Goal: Information Seeking & Learning: Learn about a topic

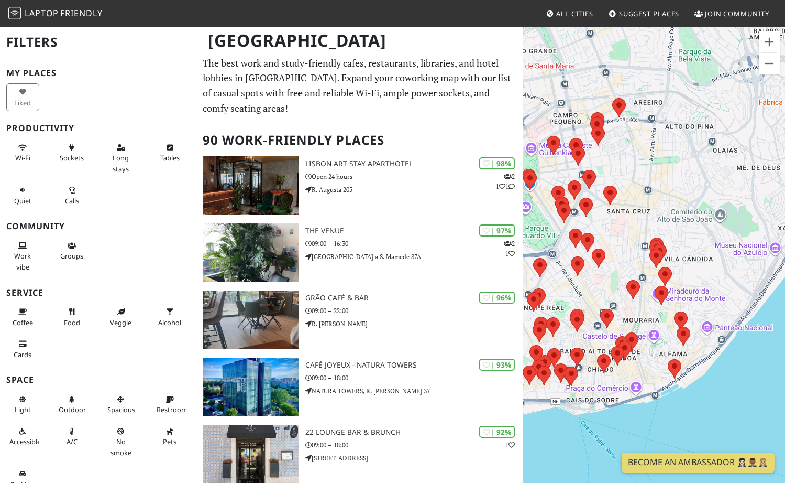
drag, startPoint x: 740, startPoint y: 369, endPoint x: 577, endPoint y: 246, distance: 203.8
click at [577, 246] on img at bounding box center [576, 237] width 14 height 19
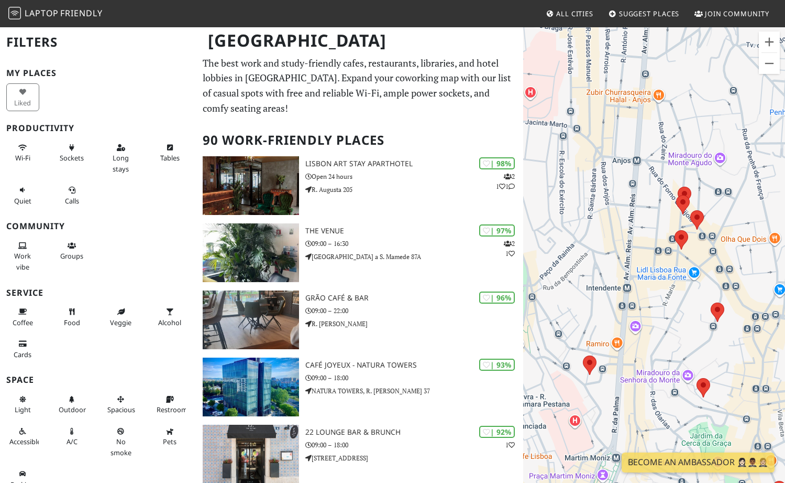
drag, startPoint x: 675, startPoint y: 135, endPoint x: 651, endPoint y: 193, distance: 62.7
click at [598, 193] on div "Para navegar, prima as teclas de seta." at bounding box center [654, 267] width 262 height 483
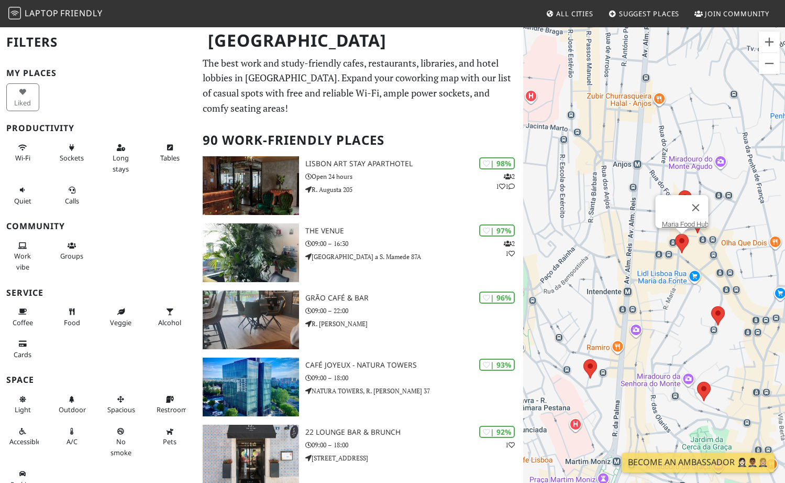
click at [598, 234] on area at bounding box center [675, 234] width 0 height 0
click at [598, 220] on link "Maria Food Hub" at bounding box center [685, 224] width 47 height 8
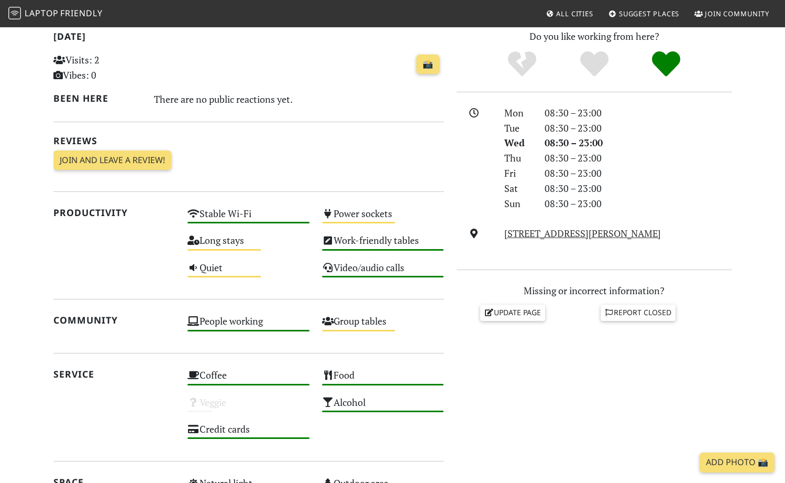
scroll to position [233, 0]
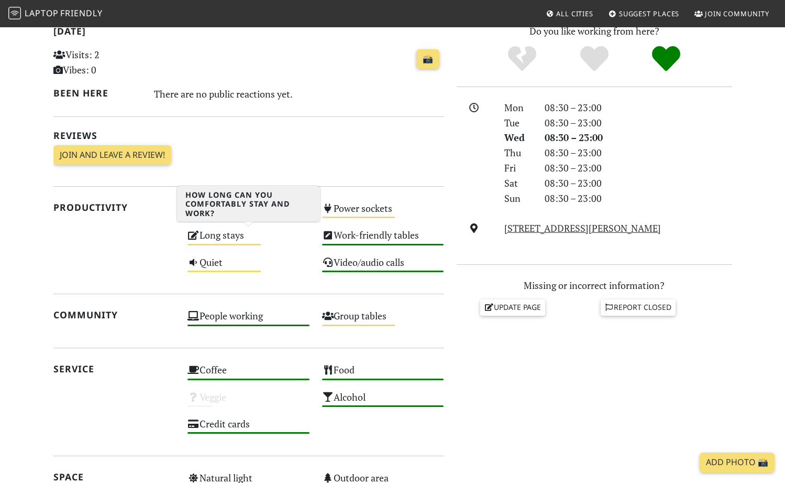
click at [232, 233] on div "Long stays Medium" at bounding box center [248, 239] width 135 height 27
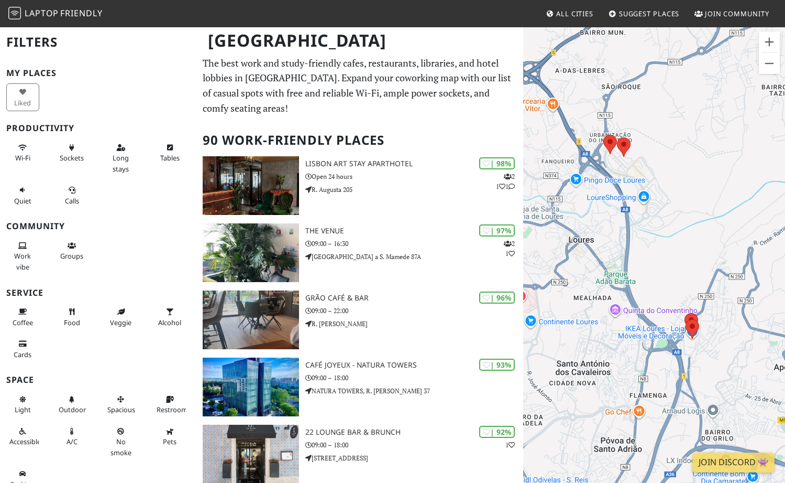
drag, startPoint x: 692, startPoint y: 337, endPoint x: 668, endPoint y: 139, distance: 199.5
click at [668, 139] on div "Para navegar, prima as teclas de seta." at bounding box center [654, 267] width 262 height 483
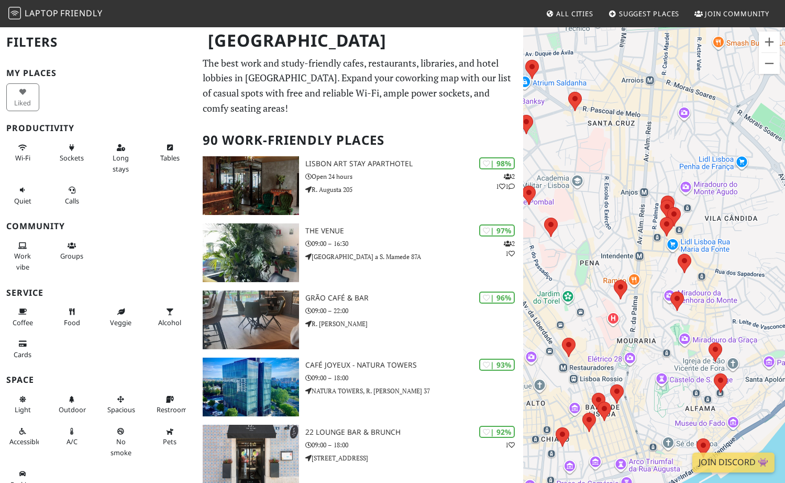
drag, startPoint x: 683, startPoint y: 376, endPoint x: 651, endPoint y: 258, distance: 121.5
click at [651, 258] on div "Para navegar, prima as teclas de seta." at bounding box center [654, 267] width 262 height 483
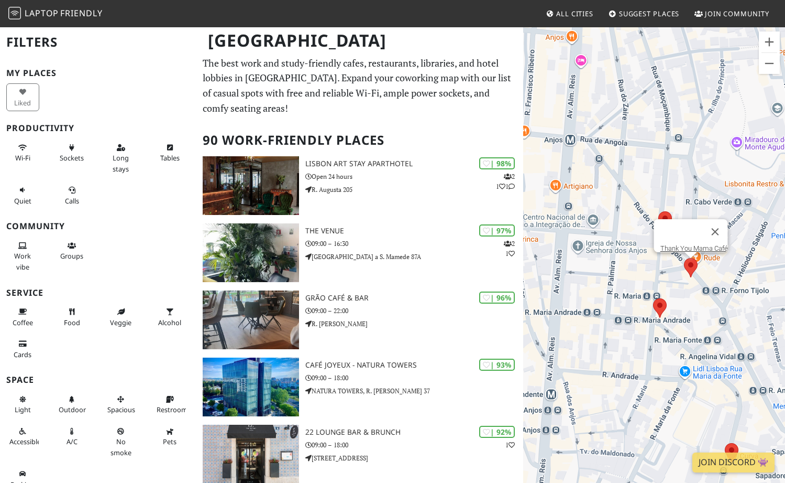
click at [684, 258] on area at bounding box center [684, 258] width 0 height 0
click at [689, 244] on link "Thank You Mama Café" at bounding box center [695, 248] width 68 height 8
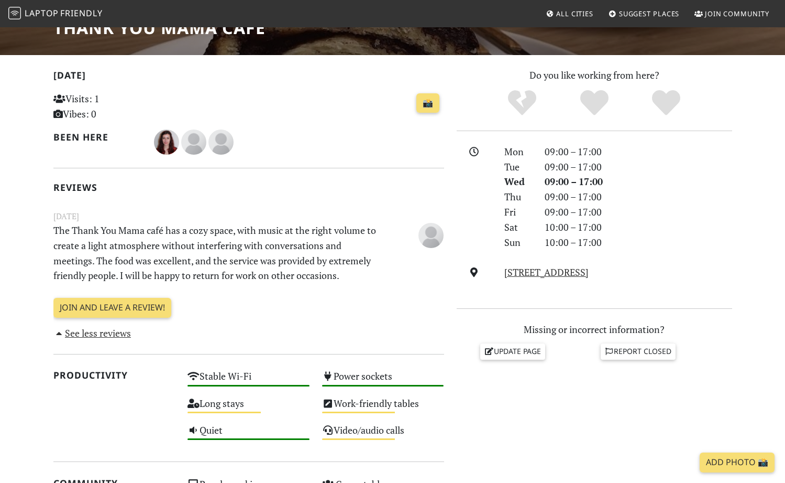
scroll to position [181, 0]
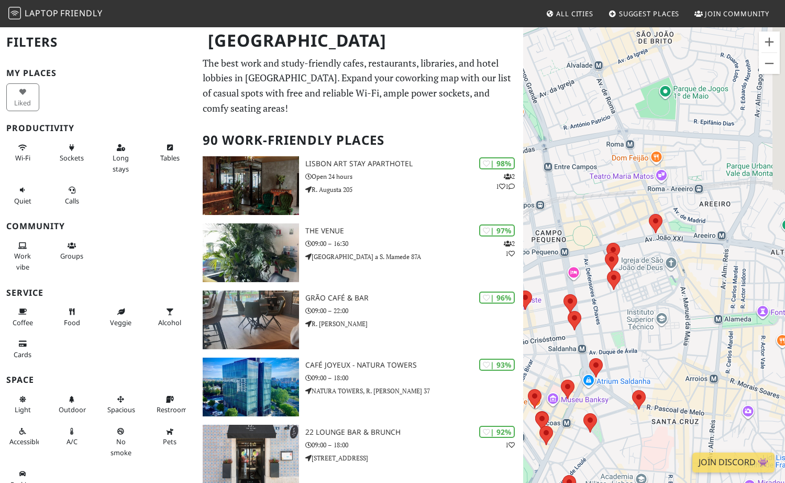
drag, startPoint x: 695, startPoint y: 340, endPoint x: 513, endPoint y: 138, distance: 272.0
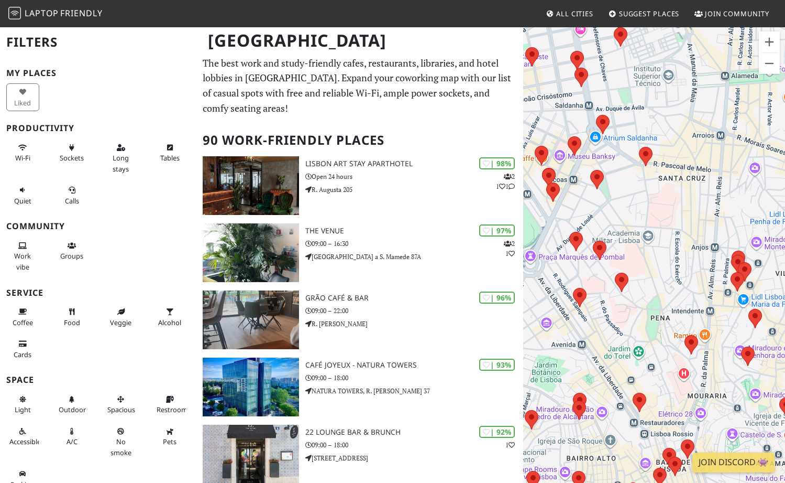
drag, startPoint x: 596, startPoint y: 316, endPoint x: 650, endPoint y: 139, distance: 185.2
click at [650, 139] on div "Para navegar, prima as teclas de seta." at bounding box center [654, 267] width 262 height 483
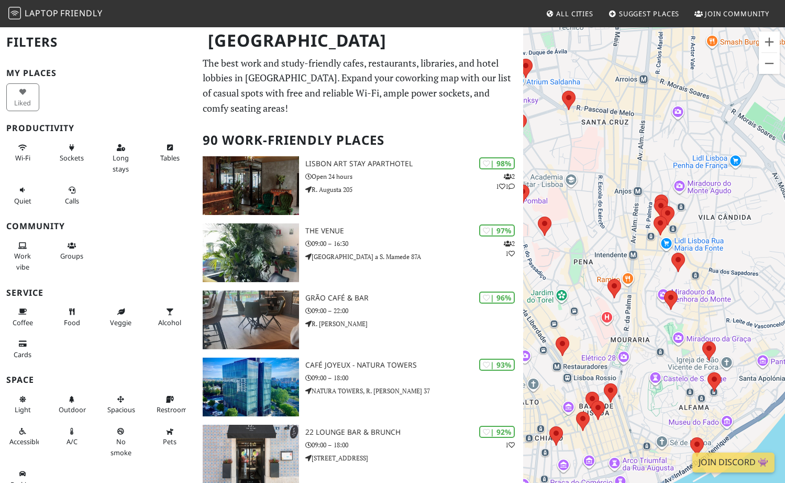
drag, startPoint x: 681, startPoint y: 290, endPoint x: 588, endPoint y: 237, distance: 107.0
click at [588, 237] on div "Para navegar, prima as teclas de seta." at bounding box center [654, 267] width 262 height 483
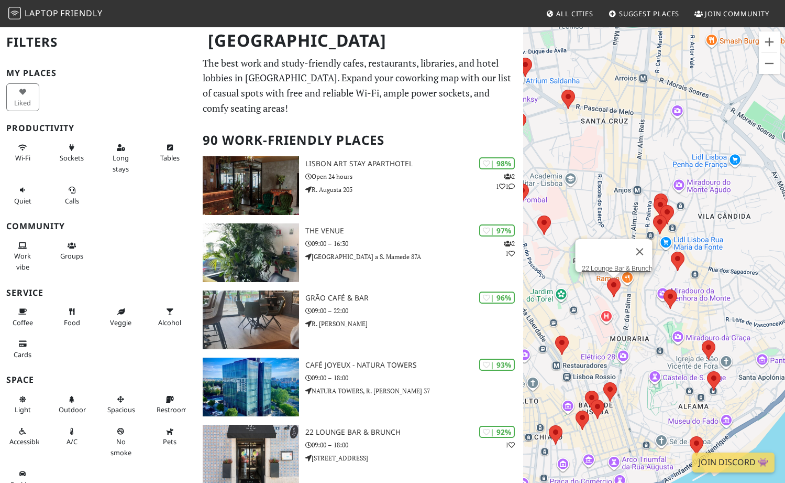
click at [607, 278] on area at bounding box center [607, 278] width 0 height 0
click at [713, 216] on div "Para navegar, prima as teclas de seta. 22 Lounge Bar & Brunch" at bounding box center [654, 267] width 262 height 483
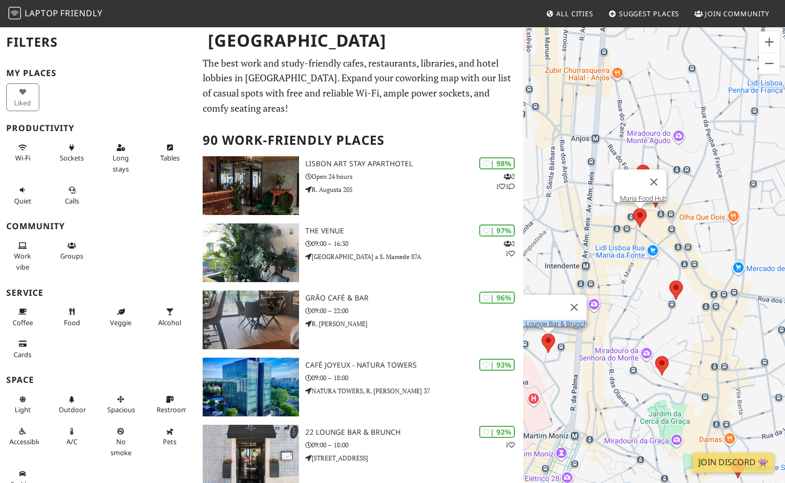
click at [634, 208] on area at bounding box center [634, 208] width 0 height 0
click at [650, 259] on div "Para navegar, prima as teclas de seta. Maria Food Hub" at bounding box center [654, 267] width 262 height 483
click at [653, 296] on div "Para navegar, prima as teclas de seta. Maria Food Hub" at bounding box center [654, 267] width 262 height 483
click at [661, 174] on button "Fechar" at bounding box center [654, 181] width 25 height 25
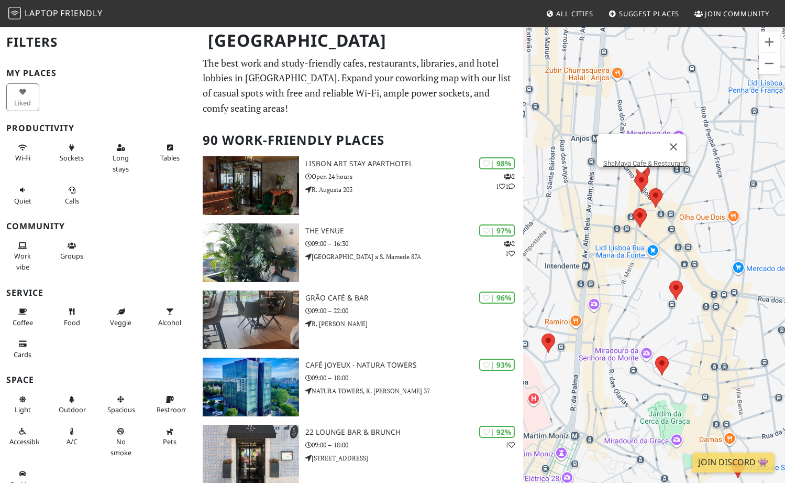
click at [635, 173] on area at bounding box center [635, 173] width 0 height 0
click at [679, 140] on button "Fechar" at bounding box center [673, 146] width 25 height 25
click at [637, 165] on area at bounding box center [637, 165] width 0 height 0
click at [670, 280] on area at bounding box center [670, 280] width 0 height 0
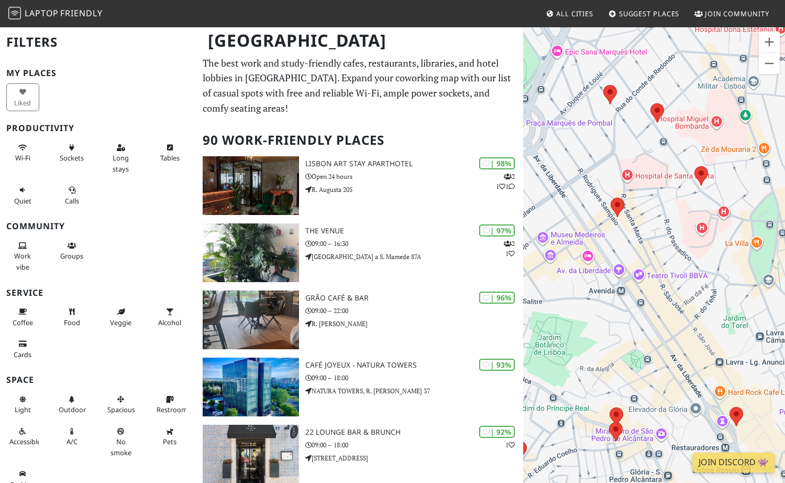
drag, startPoint x: 568, startPoint y: 242, endPoint x: 670, endPoint y: 319, distance: 128.4
click at [670, 319] on div "Para navegar, prima as teclas de seta. Curva" at bounding box center [654, 267] width 262 height 483
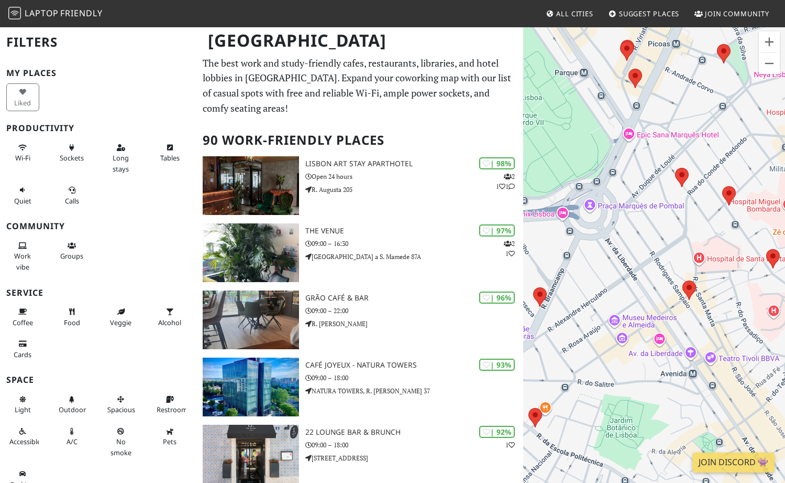
drag, startPoint x: 549, startPoint y: 116, endPoint x: 664, endPoint y: 257, distance: 182.1
click at [664, 257] on div "Para navegar, prima as teclas de seta. Curva" at bounding box center [654, 267] width 262 height 483
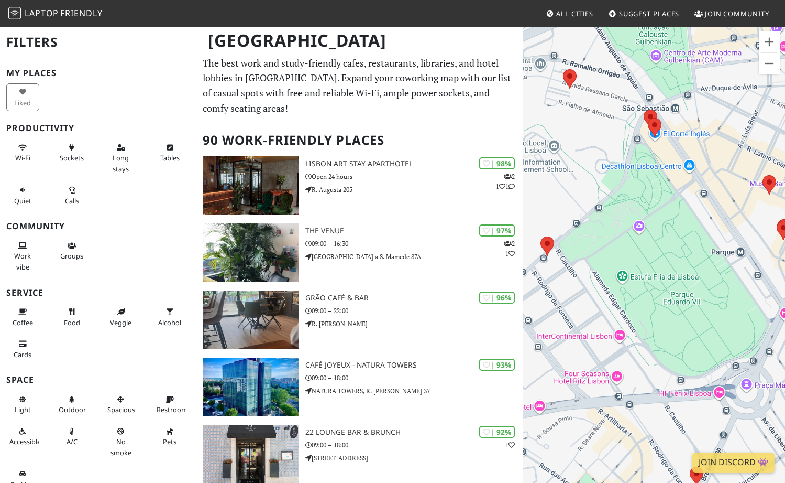
drag, startPoint x: 586, startPoint y: 127, endPoint x: 651, endPoint y: 170, distance: 78.2
click at [651, 170] on div "Para navegar, prima as teclas de seta. Curva" at bounding box center [654, 267] width 262 height 483
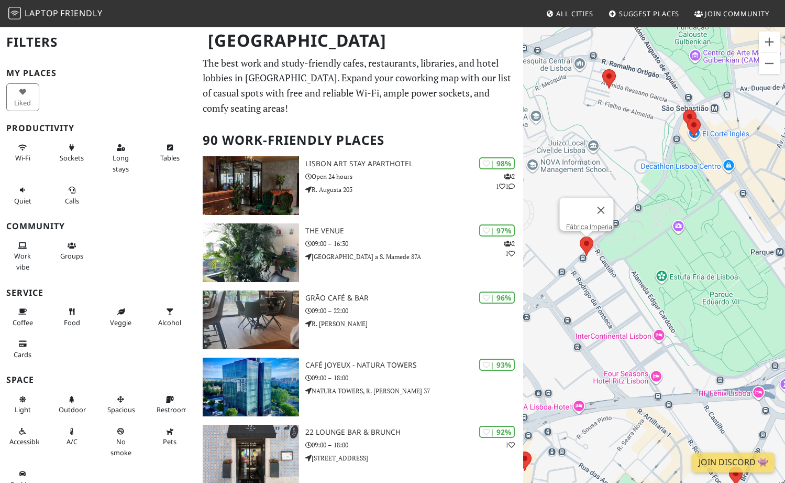
click at [580, 236] on area at bounding box center [580, 236] width 0 height 0
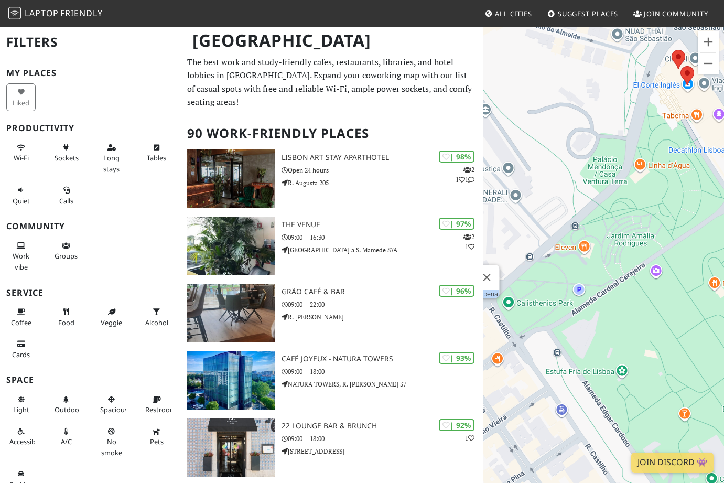
click at [642, 169] on div "Para navegar, prima as teclas de seta. Fábrica Imperial" at bounding box center [603, 267] width 241 height 483
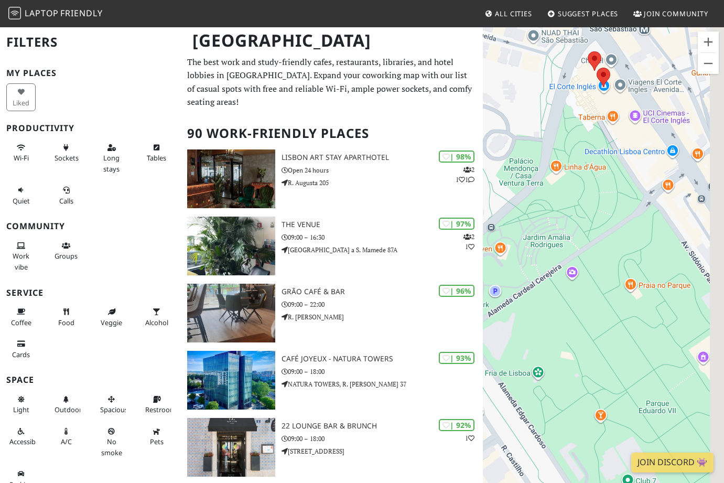
drag, startPoint x: 652, startPoint y: 154, endPoint x: 545, endPoint y: 158, distance: 107.0
click at [545, 158] on div "Para navegar, prima as teclas de seta. Fábrica Imperial" at bounding box center [603, 267] width 241 height 483
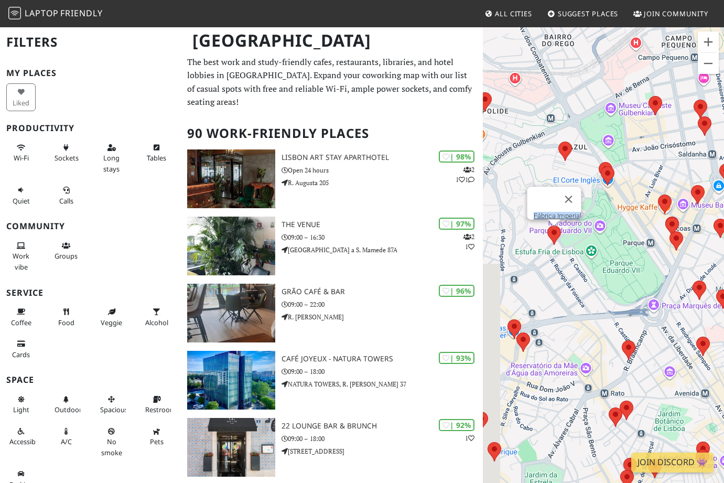
drag, startPoint x: 523, startPoint y: 167, endPoint x: 584, endPoint y: 171, distance: 61.0
click at [584, 171] on div "Para navegar, prima as teclas de seta. Fábrica Imperial" at bounding box center [603, 267] width 241 height 483
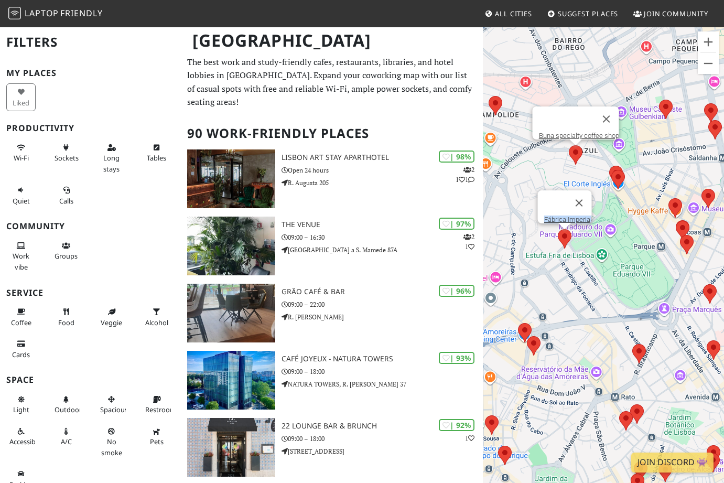
click at [569, 145] on area at bounding box center [569, 145] width 0 height 0
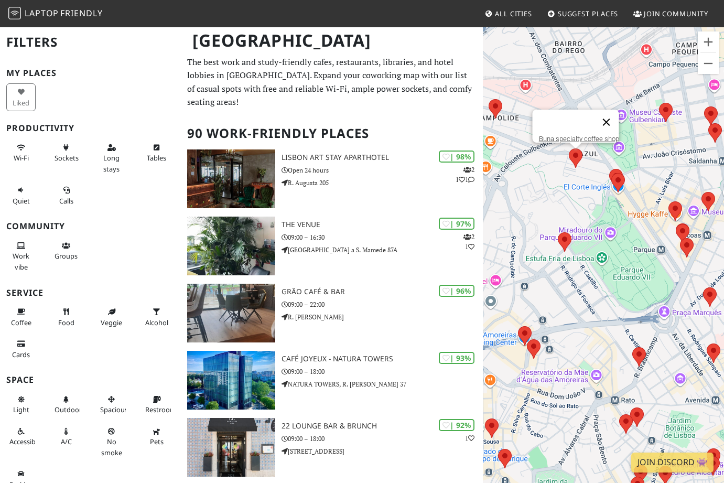
click at [609, 117] on button "Fechar" at bounding box center [605, 122] width 25 height 25
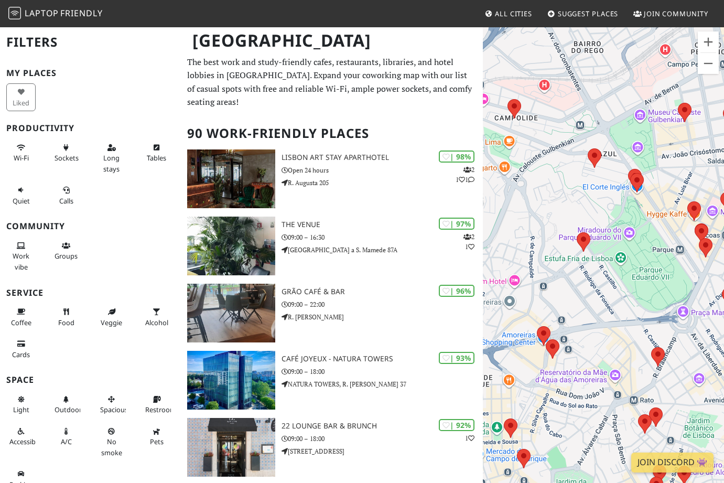
drag, startPoint x: 570, startPoint y: 123, endPoint x: 645, endPoint y: 130, distance: 75.9
click at [645, 130] on div "Para navegar, prima as teclas de seta." at bounding box center [603, 267] width 241 height 483
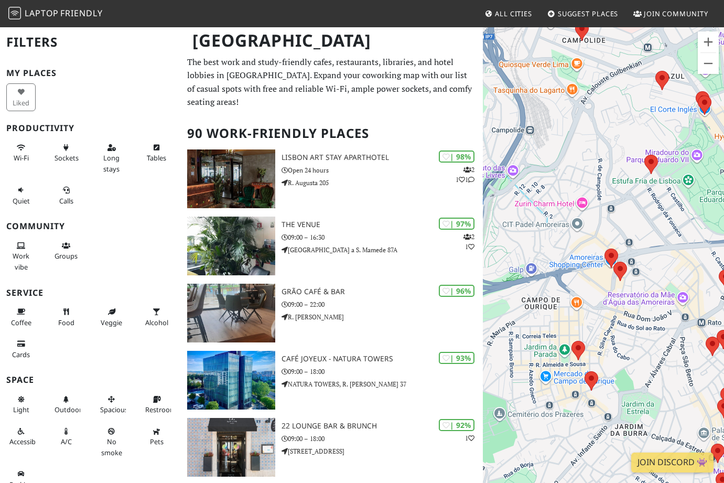
drag, startPoint x: 610, startPoint y: 150, endPoint x: 622, endPoint y: 60, distance: 90.9
click at [622, 62] on div "Para navegar, prima as teclas de seta." at bounding box center [603, 267] width 241 height 483
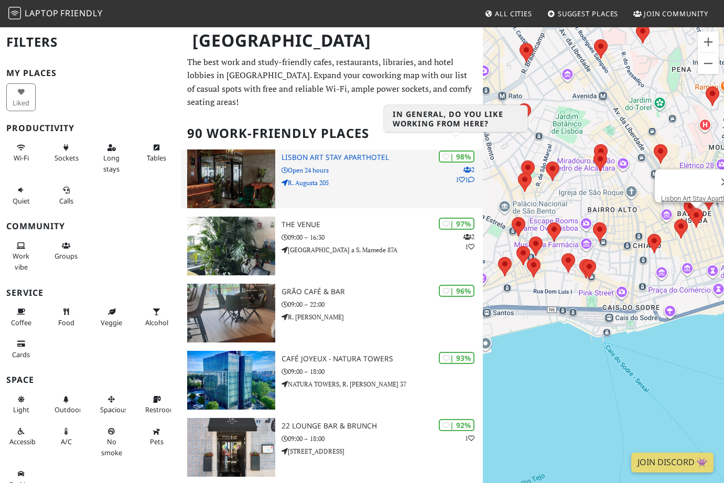
drag, startPoint x: 605, startPoint y: 366, endPoint x: 459, endPoint y: 148, distance: 262.5
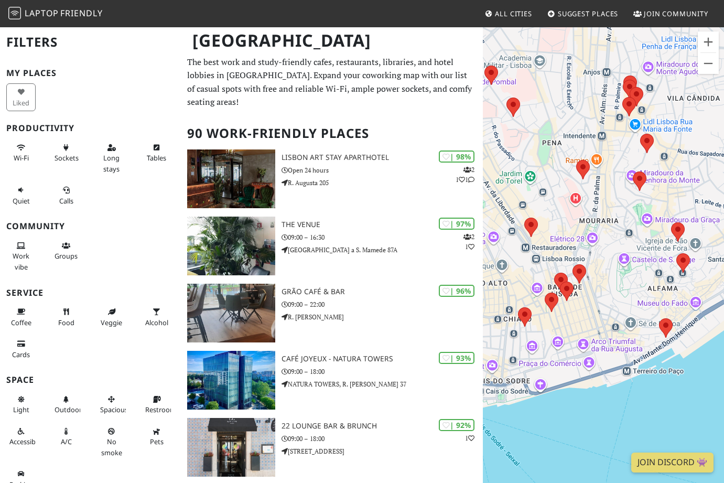
drag, startPoint x: 602, startPoint y: 127, endPoint x: 520, endPoint y: 197, distance: 107.8
click at [520, 197] on div "Para navegar, prima as teclas de seta." at bounding box center [603, 267] width 241 height 483
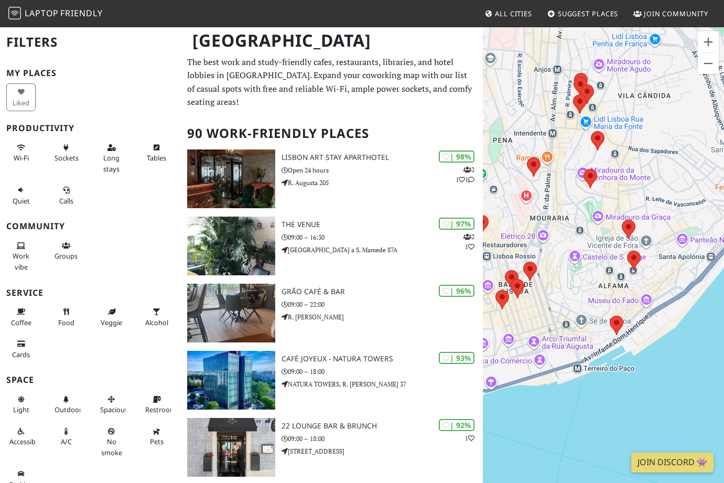
drag, startPoint x: 620, startPoint y: 210, endPoint x: 573, endPoint y: 210, distance: 47.2
click at [573, 210] on div "Para navegar, prima as teclas de seta." at bounding box center [603, 267] width 241 height 483
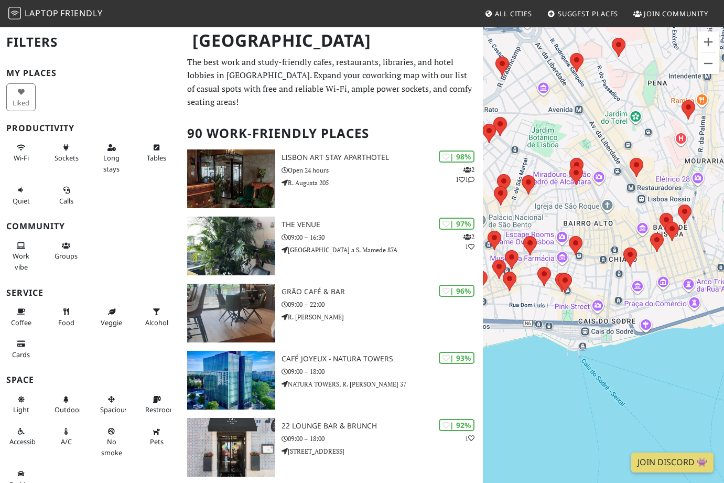
drag, startPoint x: 527, startPoint y: 395, endPoint x: 603, endPoint y: 264, distance: 151.3
click at [603, 264] on div "Para navegar, prima as teclas de seta." at bounding box center [603, 267] width 241 height 483
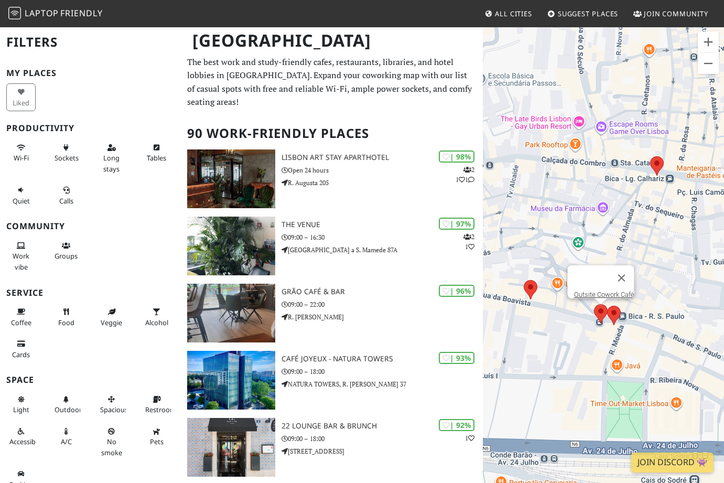
click at [594, 304] on area at bounding box center [594, 304] width 0 height 0
click at [601, 290] on link "Outsite Cowork Café" at bounding box center [603, 294] width 60 height 8
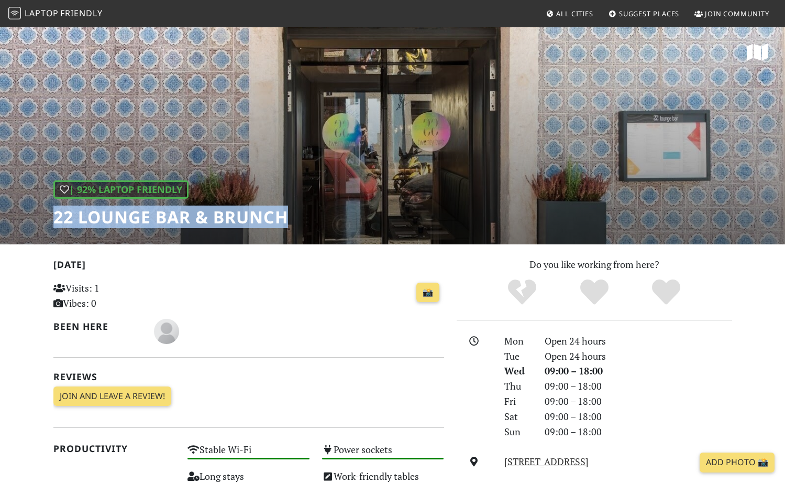
drag, startPoint x: 52, startPoint y: 212, endPoint x: 297, endPoint y: 210, distance: 244.7
click at [297, 210] on div "| 92% Laptop Friendly 22 Lounge Bar & Brunch" at bounding box center [392, 135] width 785 height 218
copy h1 "22 Lounge Bar & Brunch"
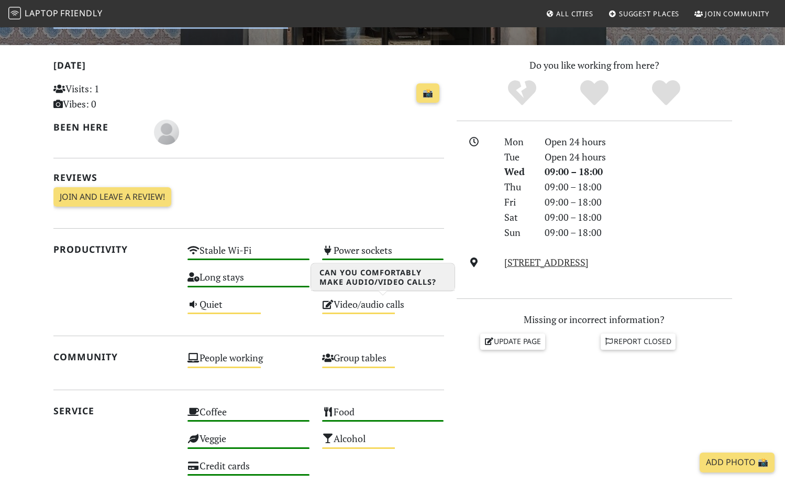
scroll to position [201, 0]
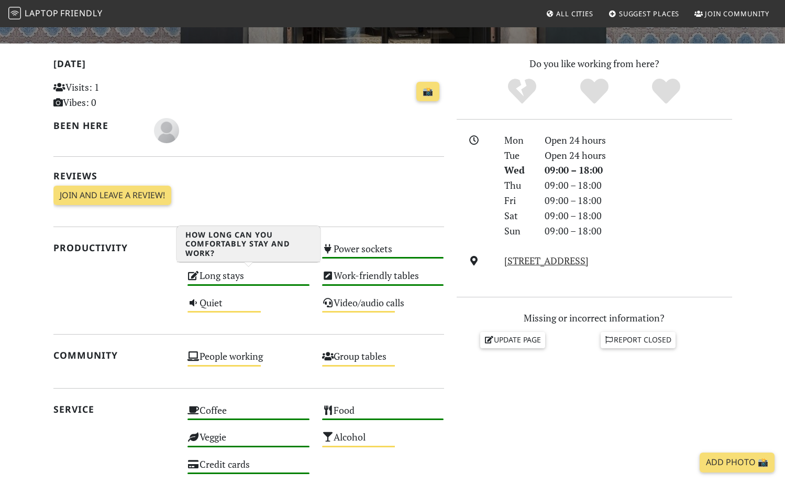
click at [260, 273] on div "Long stays High" at bounding box center [248, 280] width 135 height 27
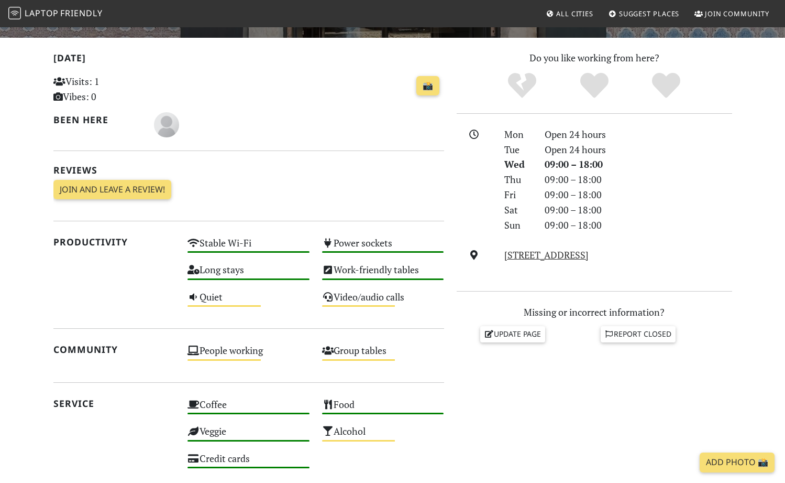
scroll to position [168, 0]
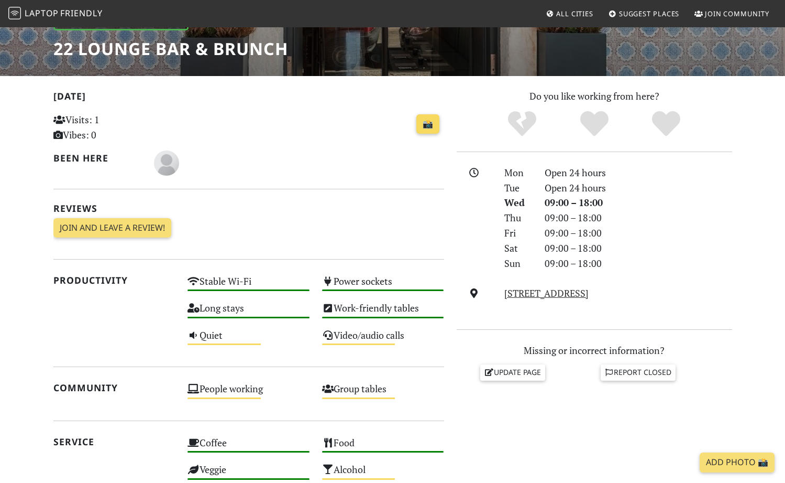
click at [436, 124] on link "📸" at bounding box center [428, 124] width 23 height 20
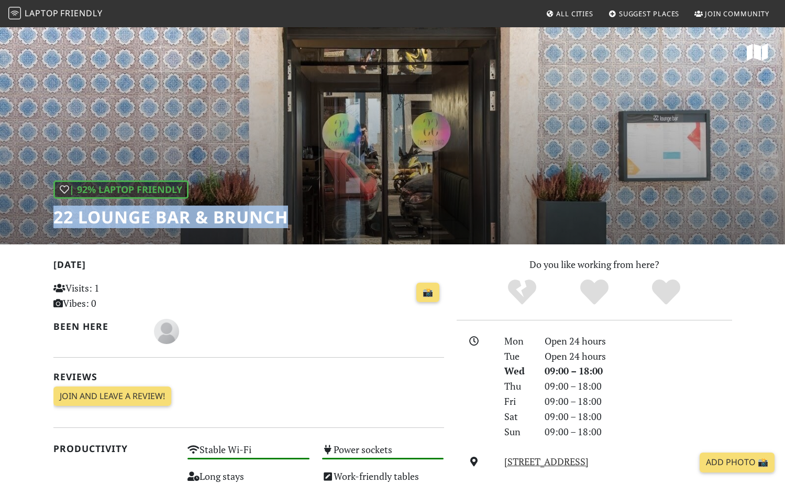
drag, startPoint x: 292, startPoint y: 212, endPoint x: 54, endPoint y: 220, distance: 238.0
click at [53, 220] on div "| 92% Laptop Friendly 22 Lounge Bar & Brunch" at bounding box center [392, 135] width 785 height 218
copy h1 "22 Lounge Bar & Brunch"
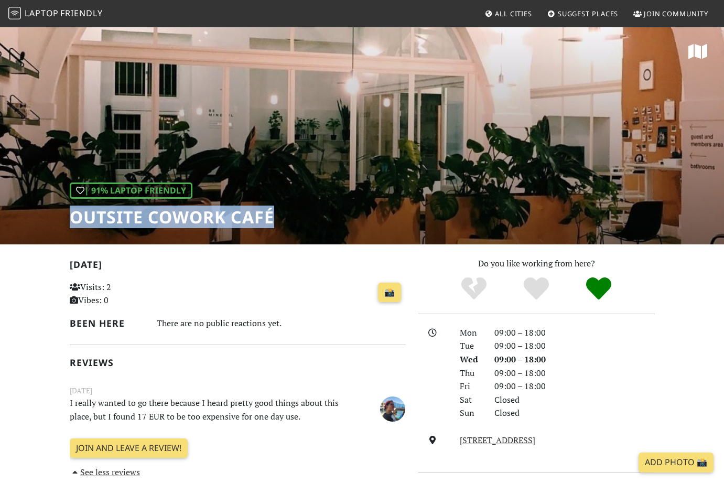
drag, startPoint x: 70, startPoint y: 221, endPoint x: 277, endPoint y: 208, distance: 207.9
click at [277, 208] on div "| 91% Laptop Friendly Outsite Cowork Café" at bounding box center [362, 135] width 724 height 218
copy h1 "Outsite Cowork Café"
